Goal: Task Accomplishment & Management: Complete application form

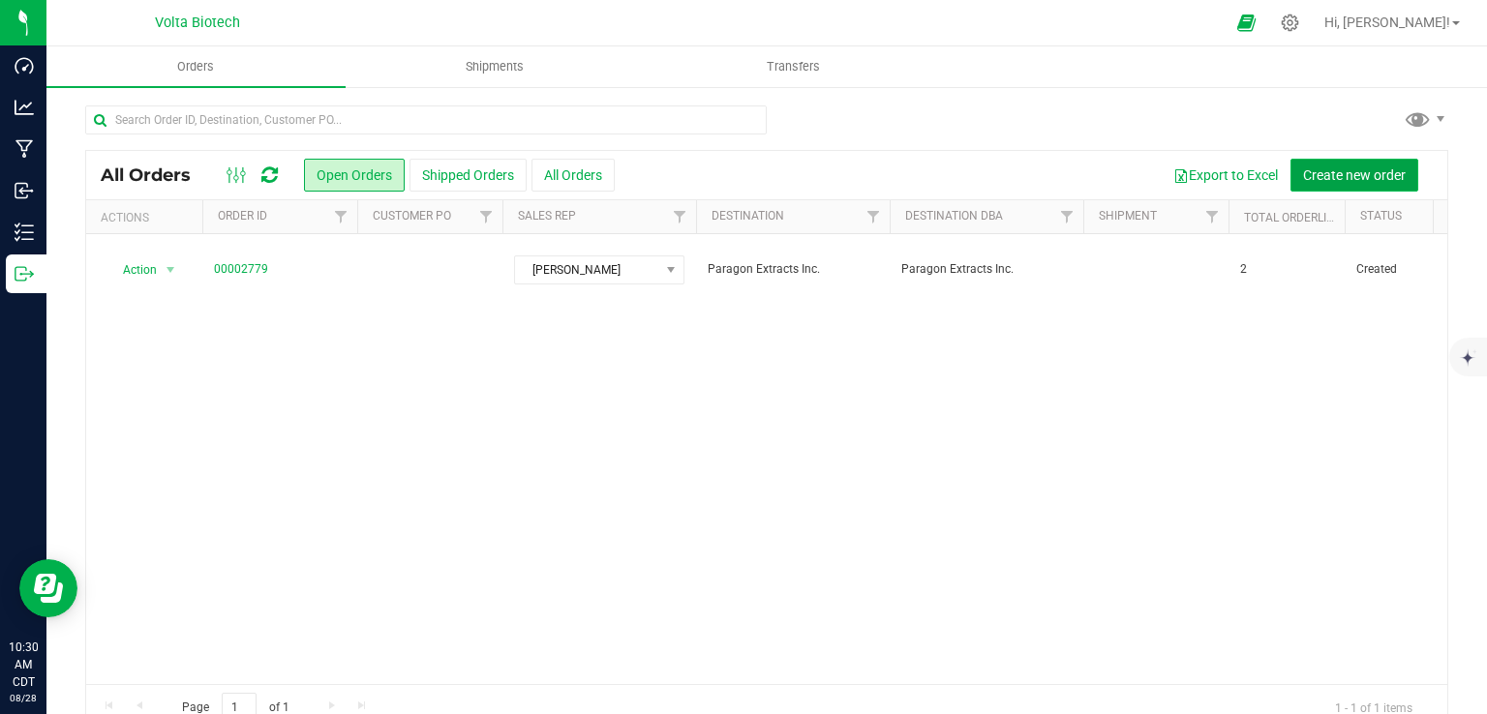
click at [1319, 170] on span "Create new order" at bounding box center [1354, 174] width 103 height 15
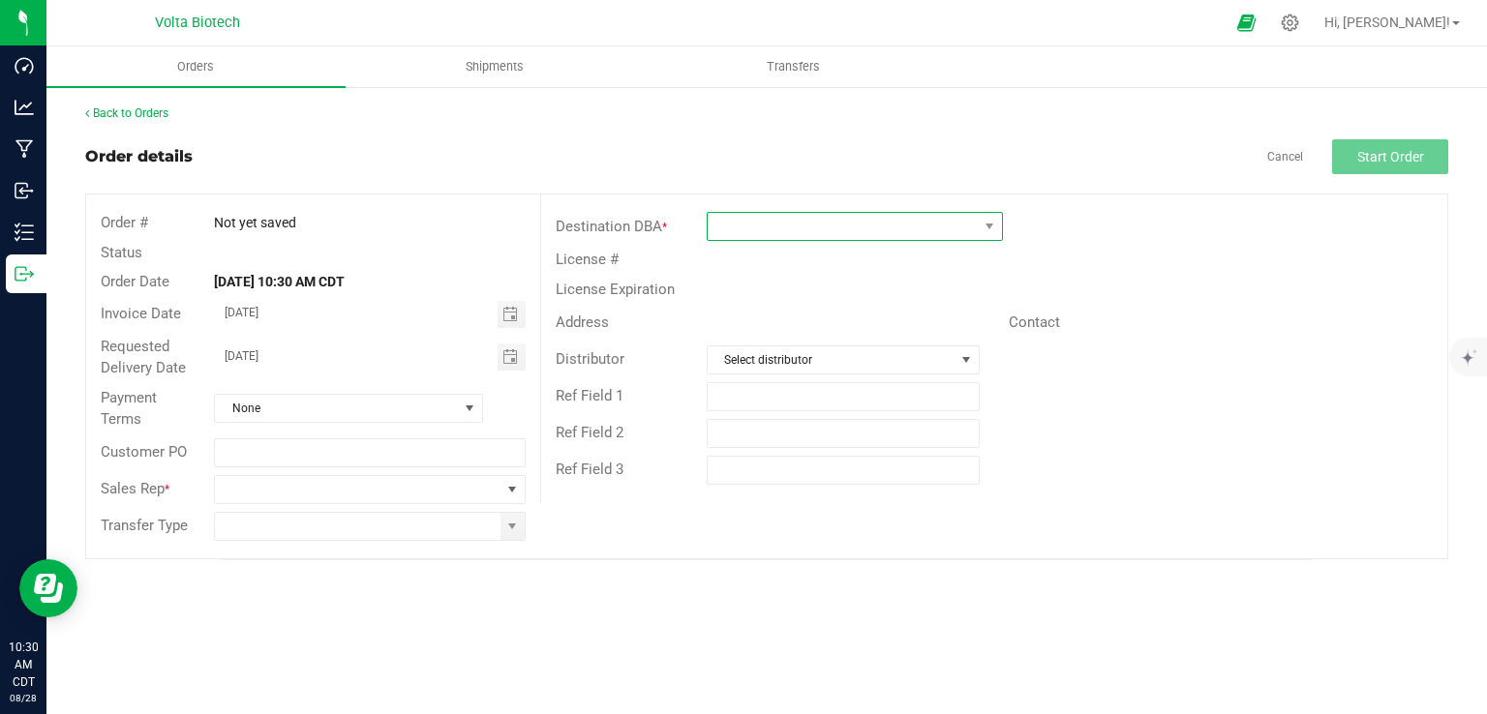
click at [743, 225] on span at bounding box center [843, 226] width 270 height 27
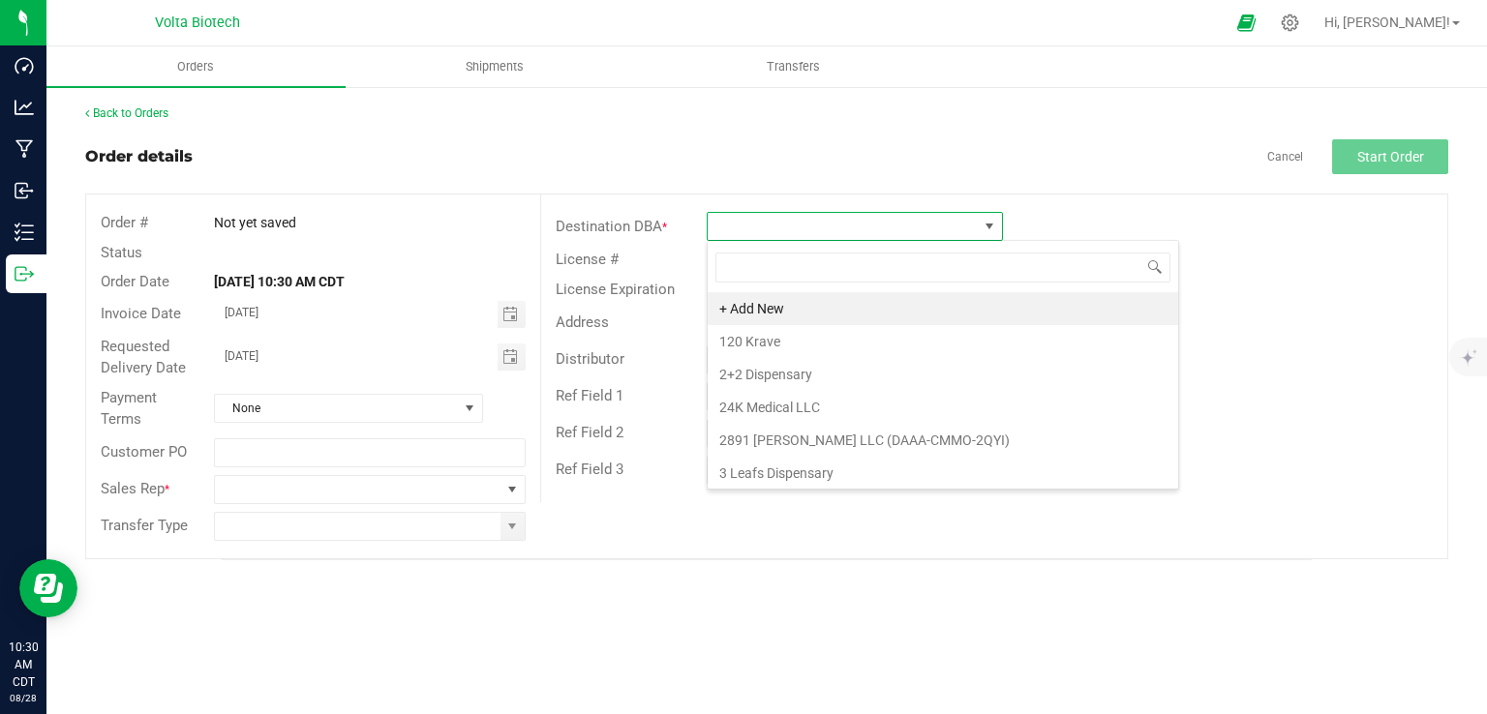
scroll to position [28, 296]
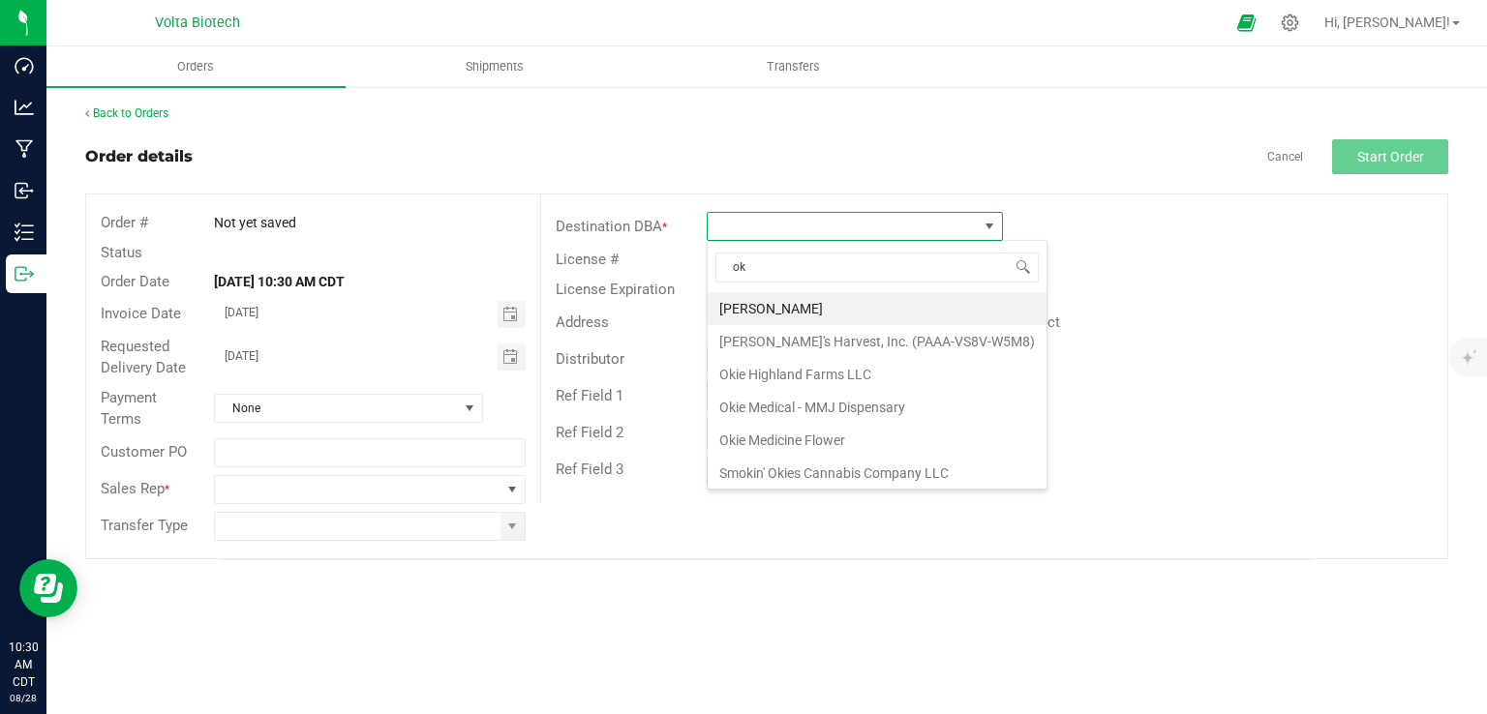
type input "o"
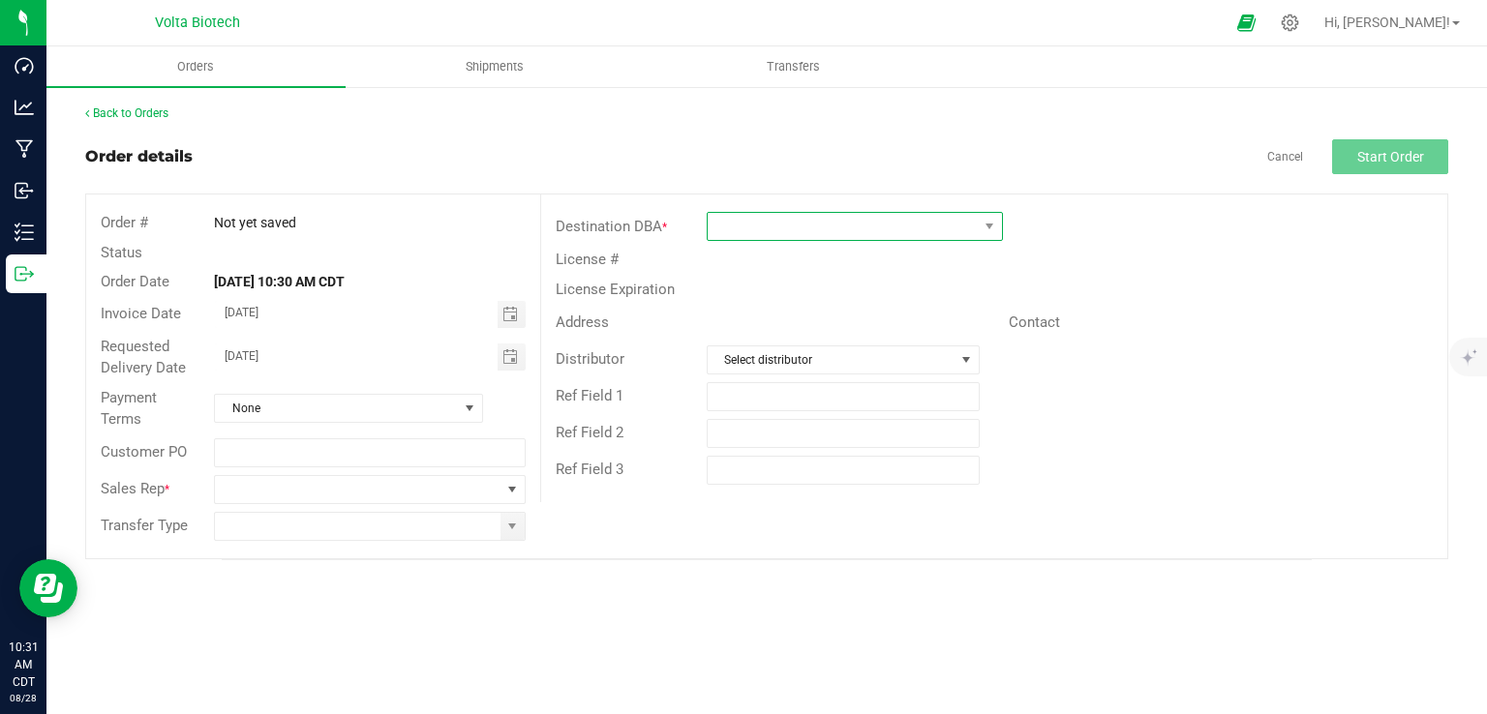
click at [744, 240] on span at bounding box center [855, 226] width 296 height 29
type input "KZD"
click at [740, 210] on div "Destination DBA *" at bounding box center [994, 226] width 906 height 37
click at [729, 220] on span at bounding box center [843, 226] width 270 height 27
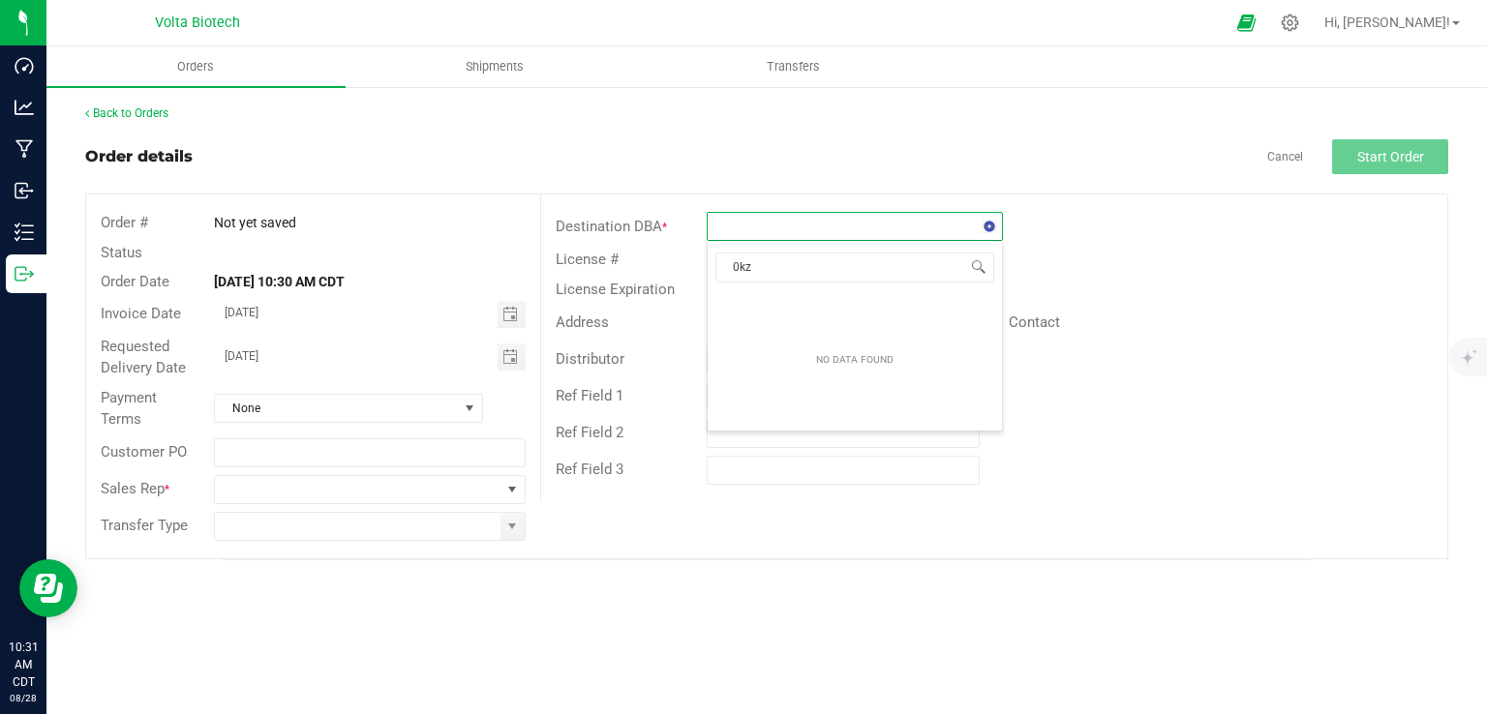
type input "0kzd"
click at [761, 271] on input "0kzd" at bounding box center [854, 268] width 279 height 30
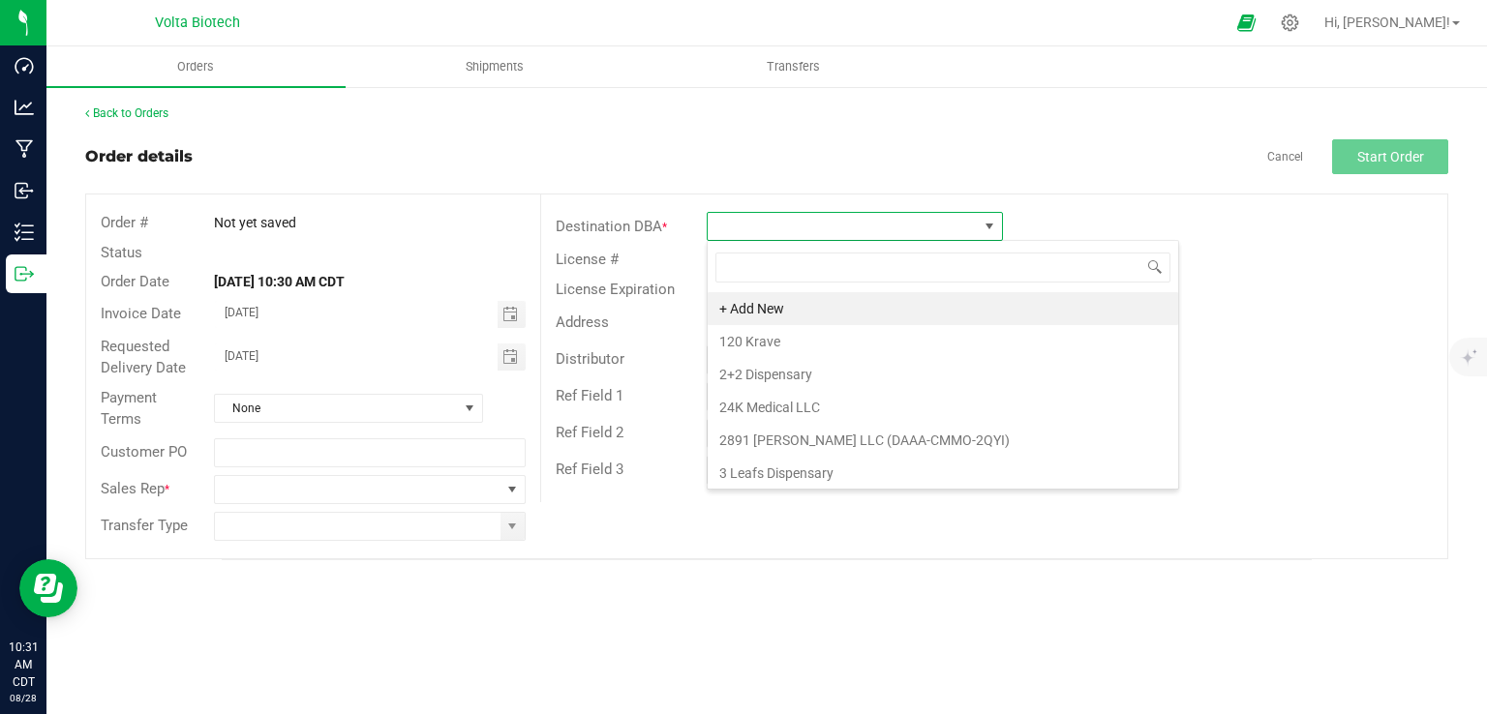
click at [786, 136] on div "Back to Orders Order details Cancel Start Order Order # Not yet saved Status Or…" at bounding box center [766, 333] width 1363 height 456
